Goal: Information Seeking & Learning: Learn about a topic

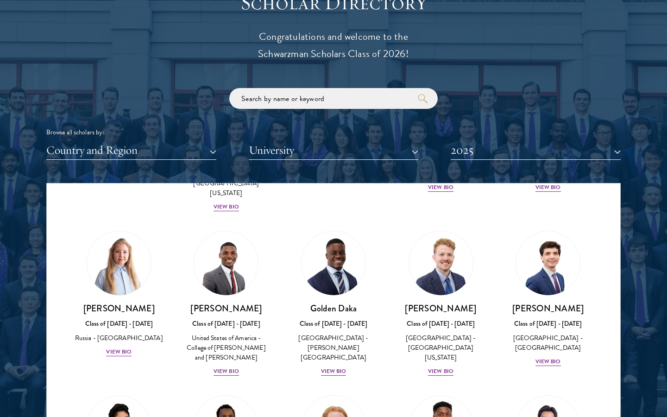
scroll to position [701, 0]
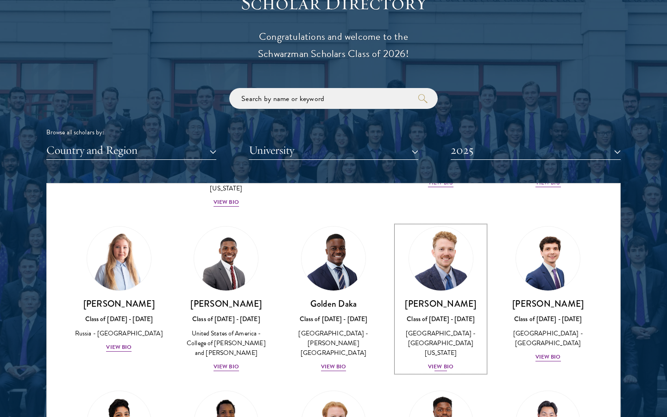
click at [448, 362] on div "View Bio" at bounding box center [440, 366] width 25 height 9
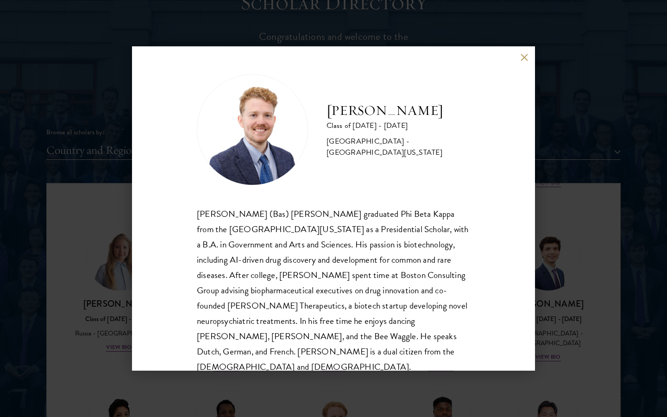
click at [554, 247] on div "[PERSON_NAME] Class of [DATE] - [DATE] [GEOGRAPHIC_DATA] - [GEOGRAPHIC_DATA][US…" at bounding box center [333, 208] width 667 height 417
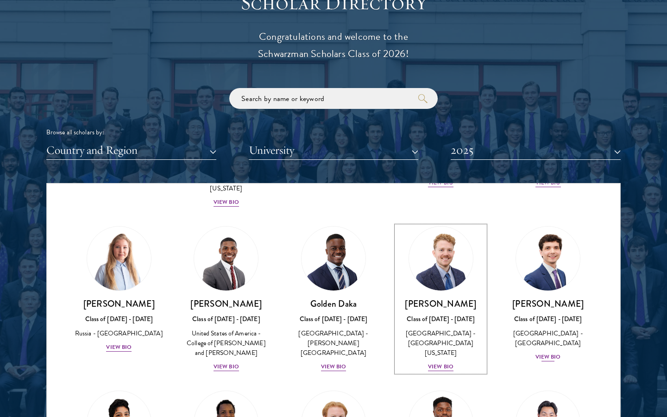
scroll to position [697, 0]
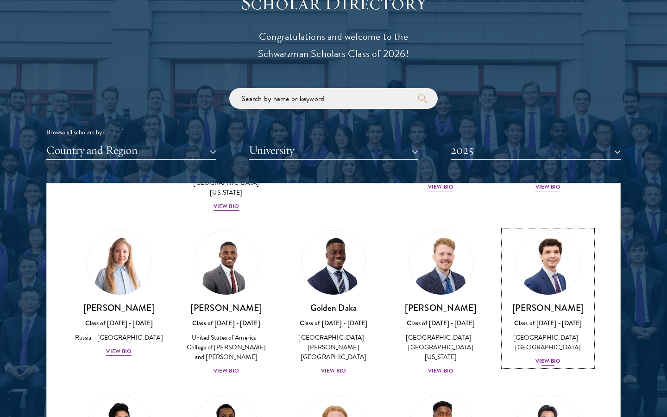
click at [550, 357] on div "View Bio" at bounding box center [548, 361] width 25 height 9
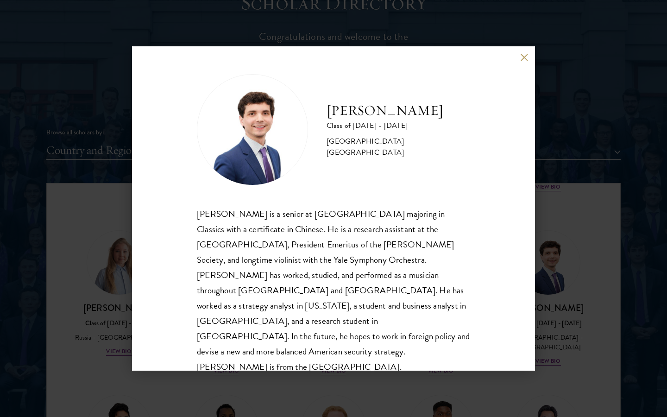
click at [554, 281] on div "[PERSON_NAME] Class of [DATE] - [DATE] [GEOGRAPHIC_DATA] - [GEOGRAPHIC_DATA] [P…" at bounding box center [333, 208] width 667 height 417
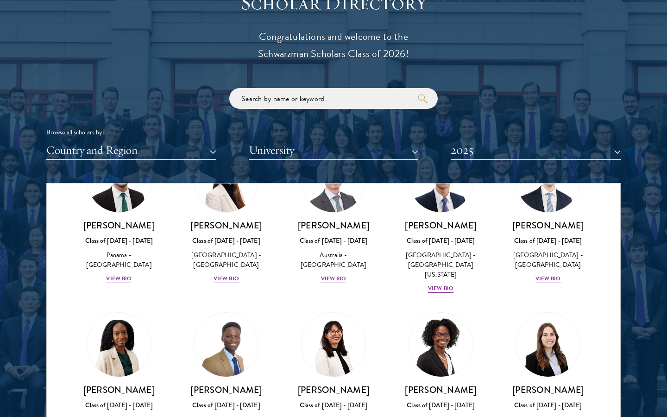
scroll to position [1117, 0]
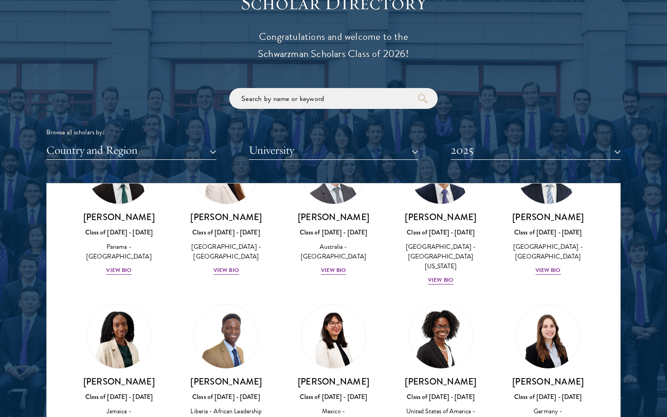
click at [328, 367] on div "[PERSON_NAME] Class of [DATE] - [DATE] [GEOGRAPHIC_DATA] - [GEOGRAPHIC_DATA], S…" at bounding box center [333, 377] width 107 height 164
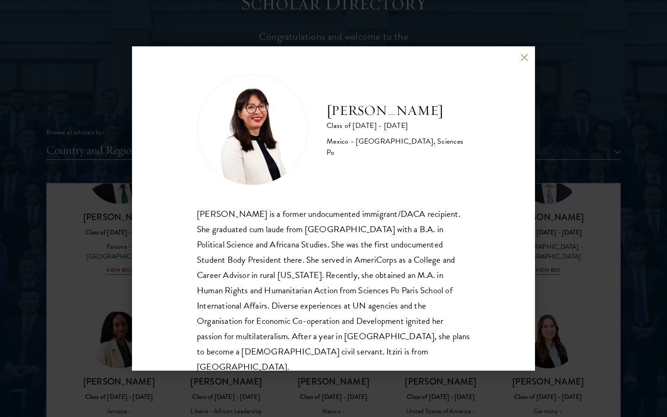
click at [554, 282] on div "[PERSON_NAME] Class of [DATE] - [DATE] [GEOGRAPHIC_DATA] - [GEOGRAPHIC_DATA], S…" at bounding box center [333, 208] width 667 height 417
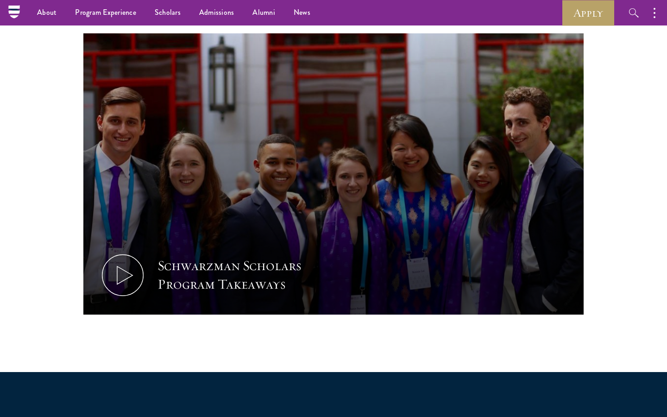
scroll to position [0, 0]
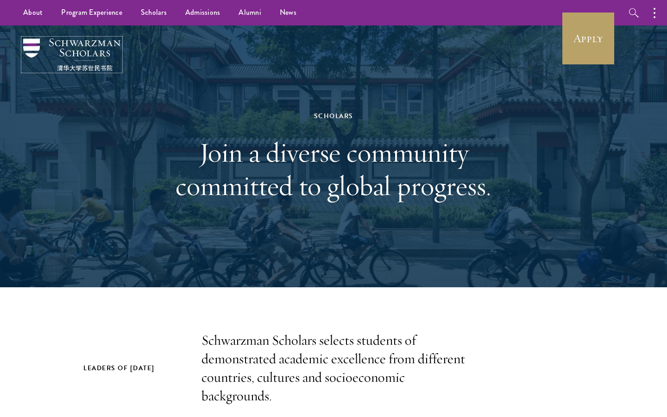
click at [36, 61] on img at bounding box center [71, 54] width 97 height 32
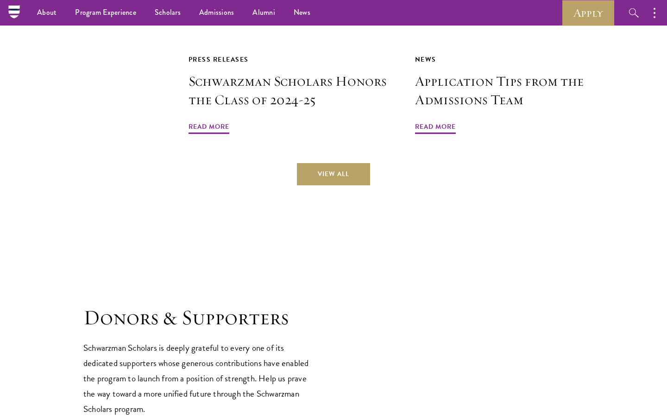
scroll to position [2261, 0]
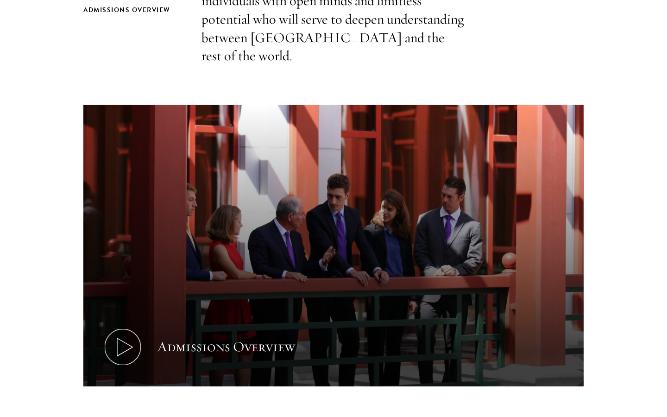
scroll to position [397, 0]
